Goal: Ask a question

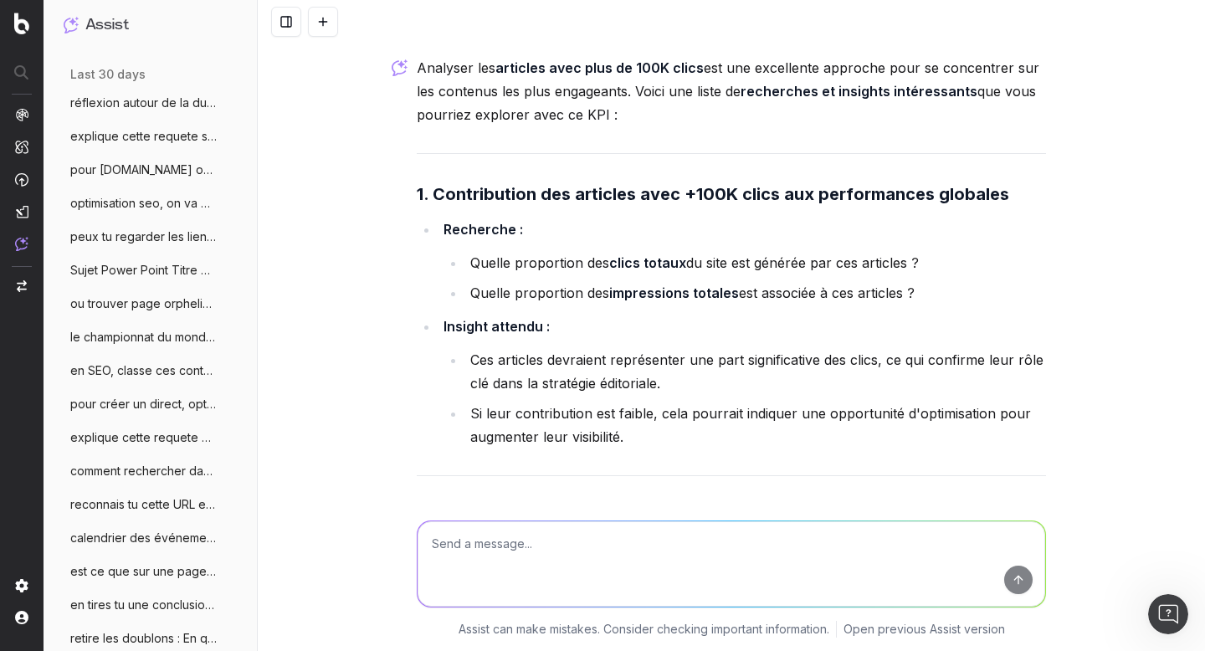
scroll to position [44141, 0]
click at [521, 564] on textarea at bounding box center [732, 563] width 628 height 85
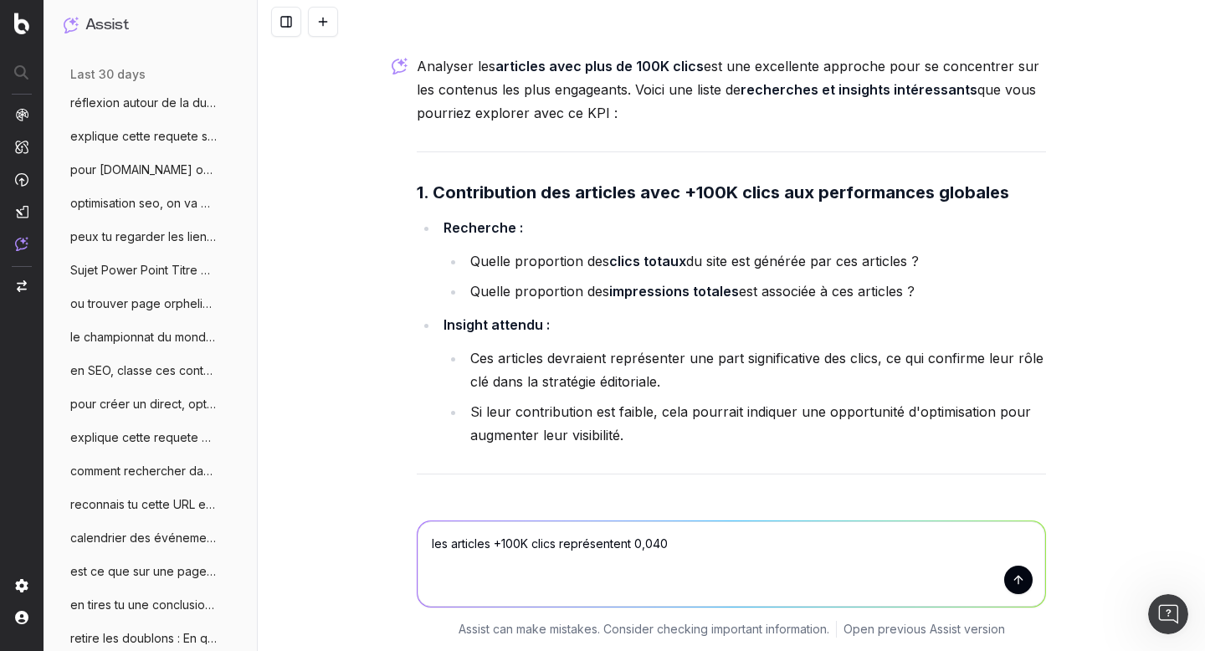
click at [649, 542] on textarea "les articles +100K clics représentent 0,040" at bounding box center [732, 563] width 628 height 85
click at [696, 542] on textarea "les articles +100K clics représentent 0,40" at bounding box center [732, 563] width 628 height 85
click at [657, 541] on textarea "les articles +100K clics représentent 0,40 à 0,60%" at bounding box center [732, 563] width 628 height 85
click at [757, 550] on textarea "les articles +100K clics représentent 0,40% à 0,60%" at bounding box center [732, 563] width 628 height 85
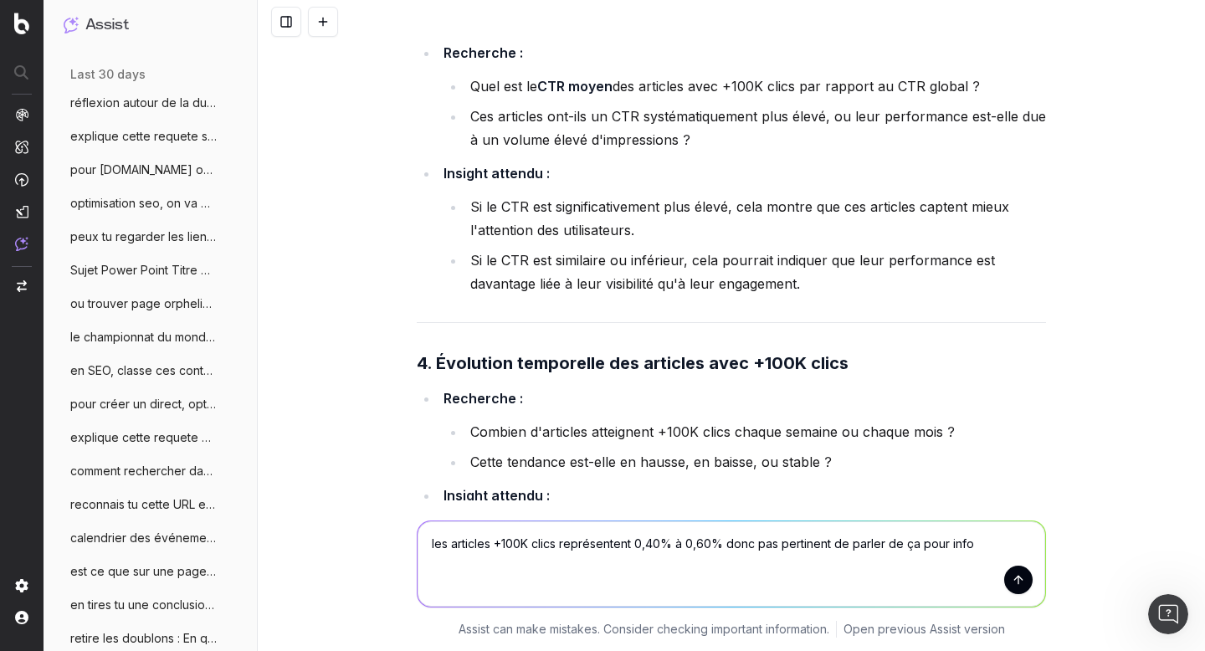
scroll to position [44999, 0]
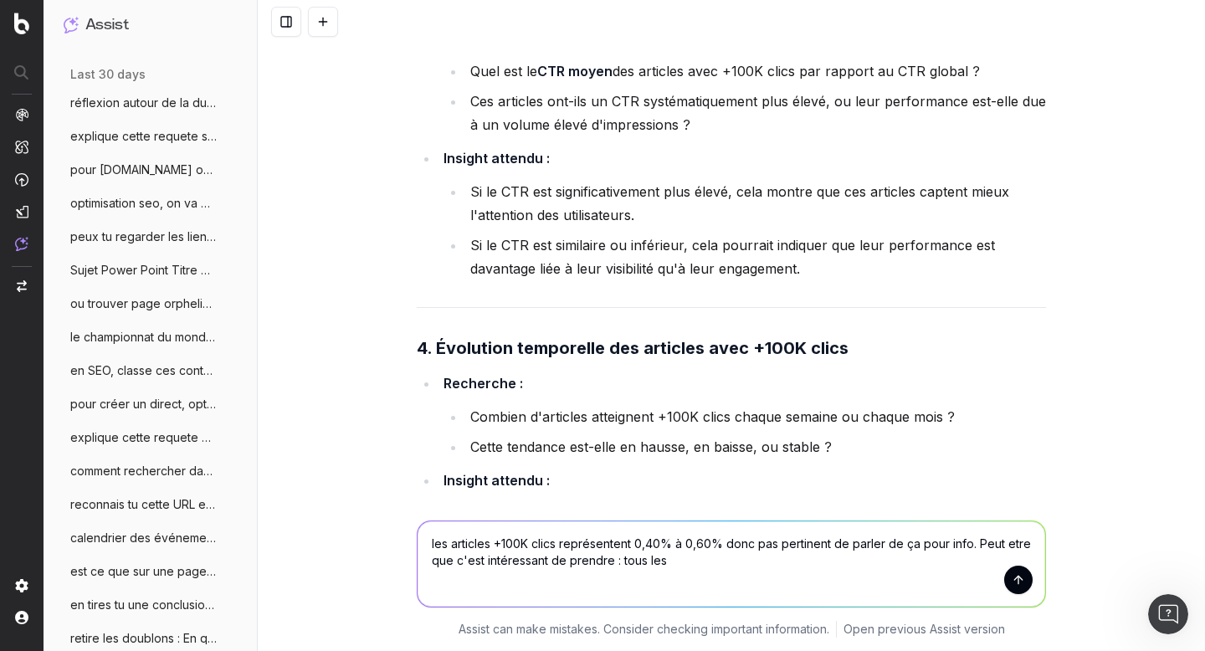
click at [972, 539] on textarea "les articles +100K clics représentent 0,40% à 0,60% donc pas pertinent de parle…" at bounding box center [732, 563] width 628 height 85
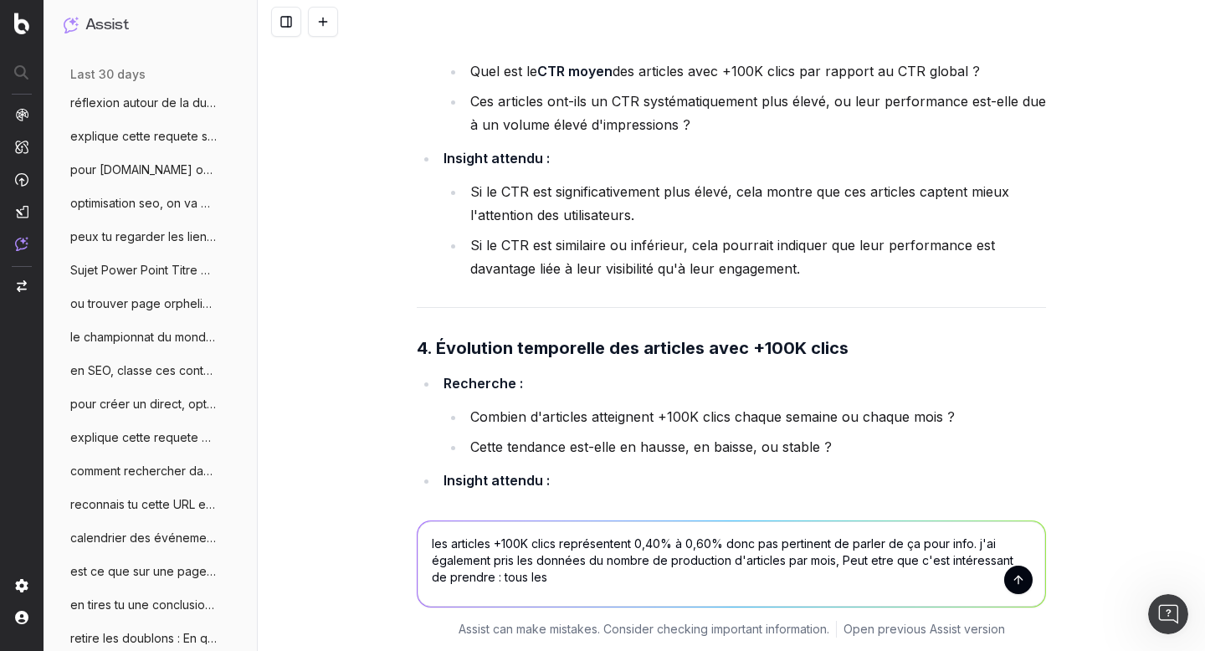
click at [556, 582] on textarea "les articles +100K clics représentent 0,40% à 0,60% donc pas pertinent de parle…" at bounding box center [732, 563] width 628 height 85
type textarea "les articles +100K clics représentent 0,40% à 0,60% donc pas pertinent de parle…"
